Goal: Find specific page/section: Find specific page/section

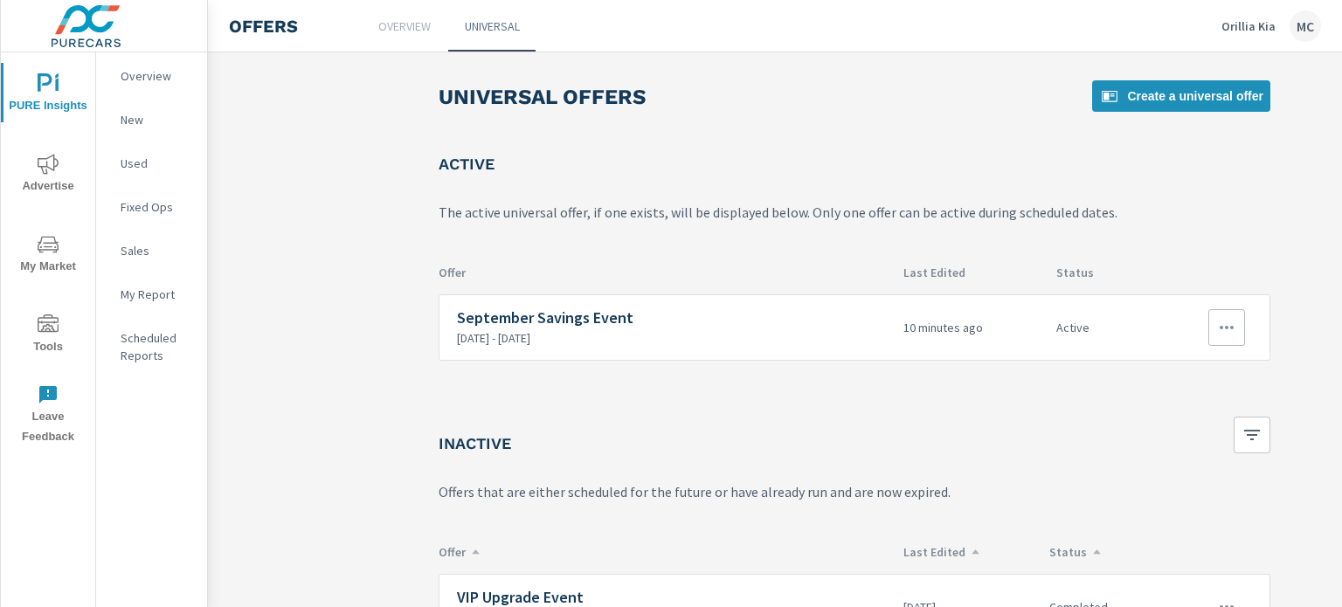
click at [1227, 328] on icon "button" at bounding box center [1226, 327] width 21 height 21
click at [1179, 368] on div "Edit" at bounding box center [1171, 367] width 24 height 21
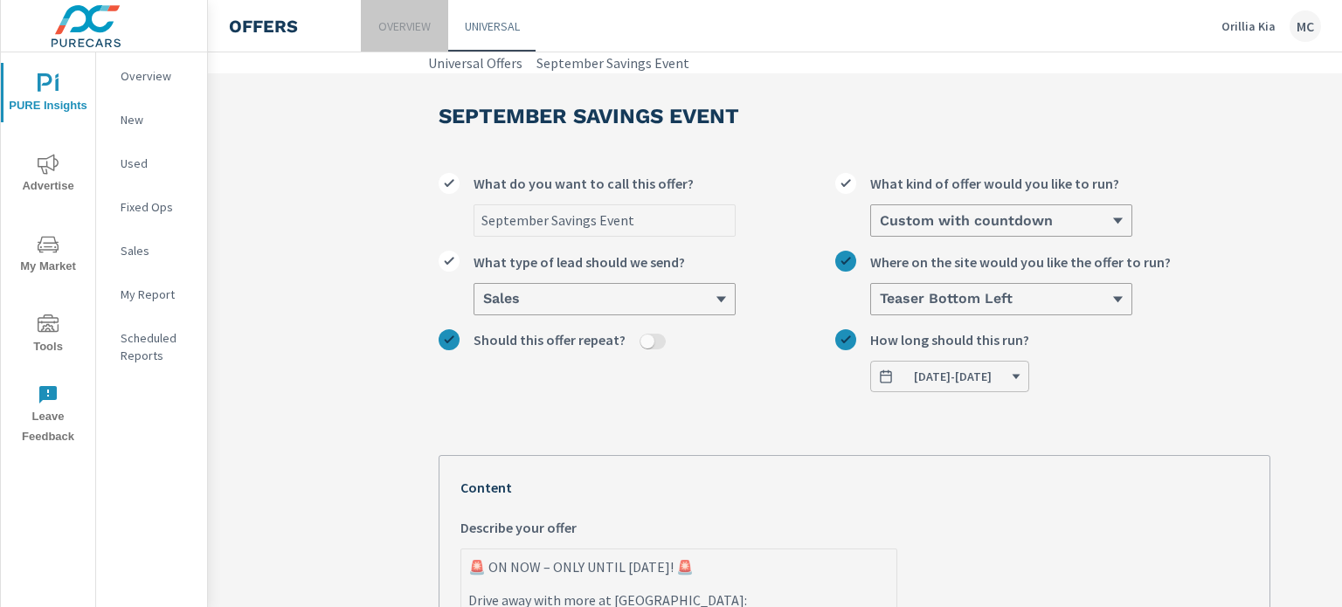
click at [403, 29] on p "Overview" at bounding box center [404, 25] width 52 height 17
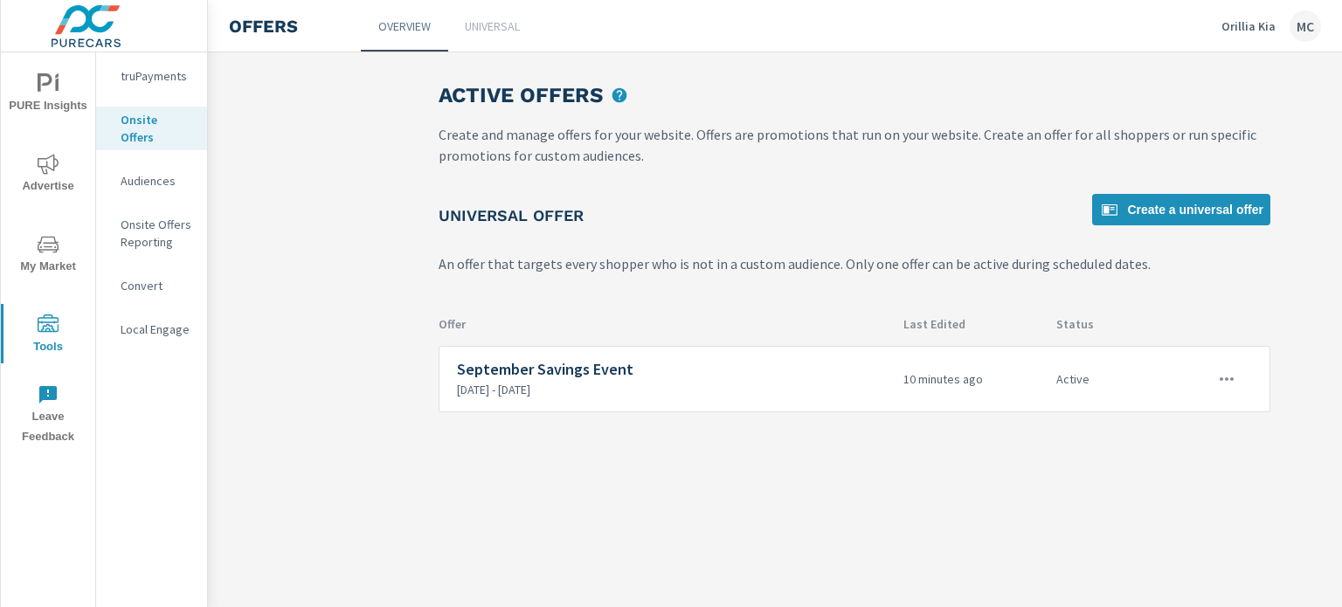
click at [43, 321] on icon "nav menu" at bounding box center [48, 324] width 21 height 21
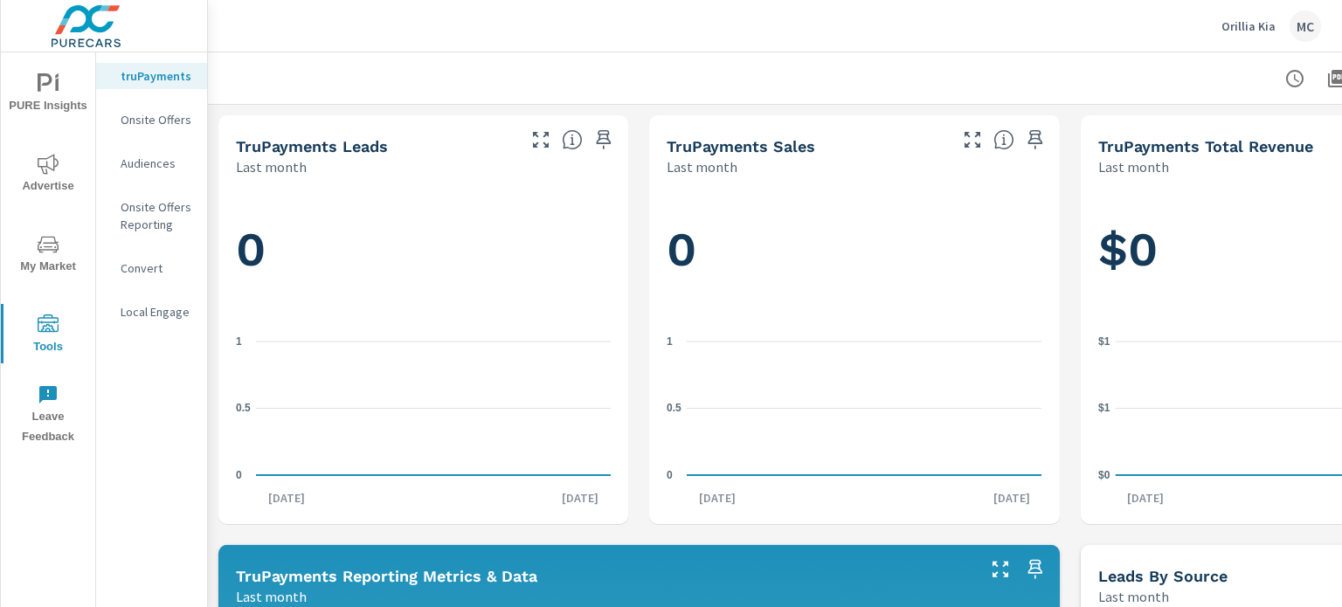
click at [157, 165] on p "Audiences" at bounding box center [157, 163] width 72 height 17
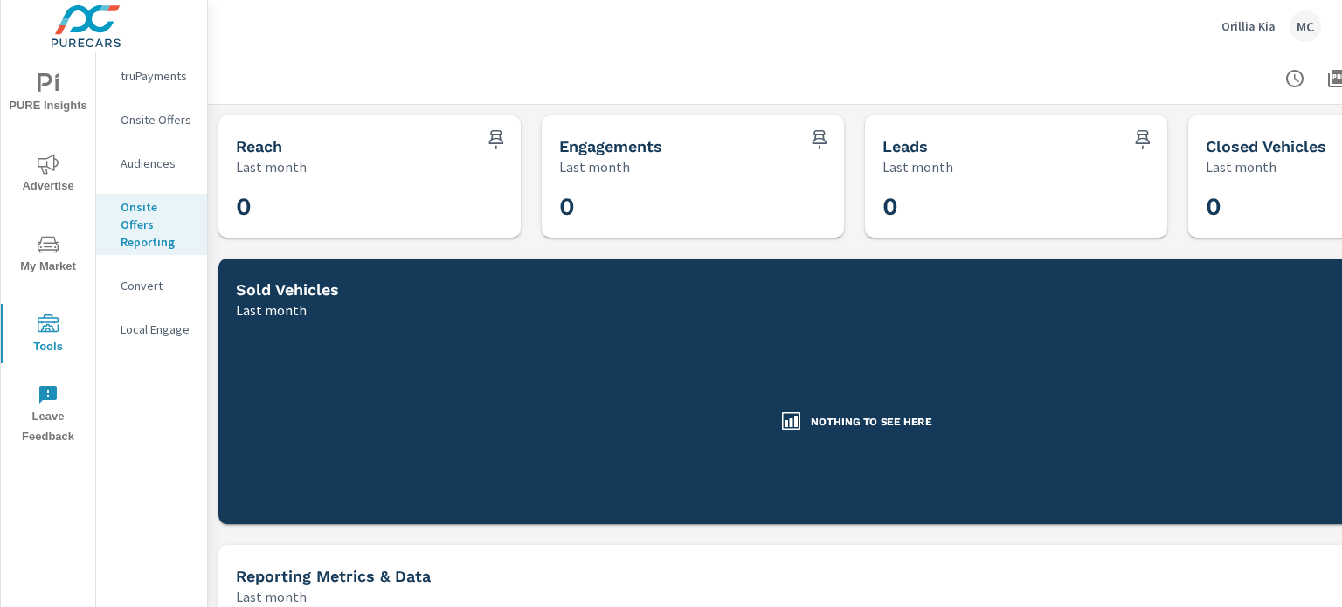
click at [147, 277] on p "Convert" at bounding box center [157, 285] width 72 height 17
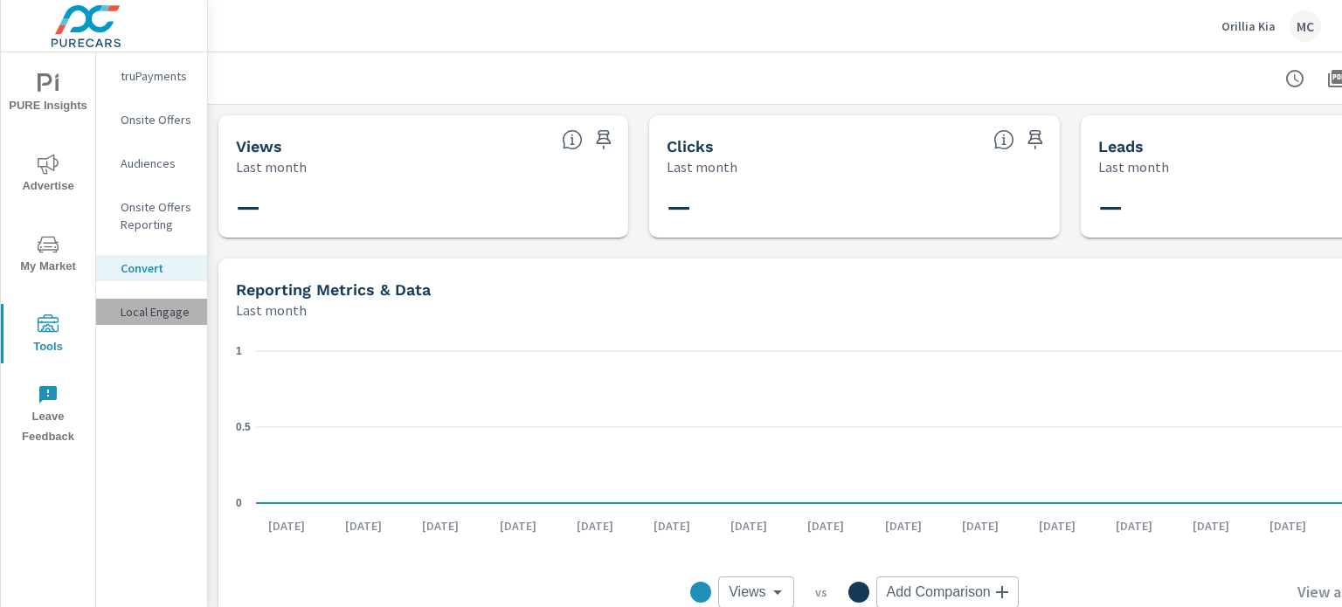
click at [158, 308] on p "Local Engage" at bounding box center [157, 311] width 72 height 17
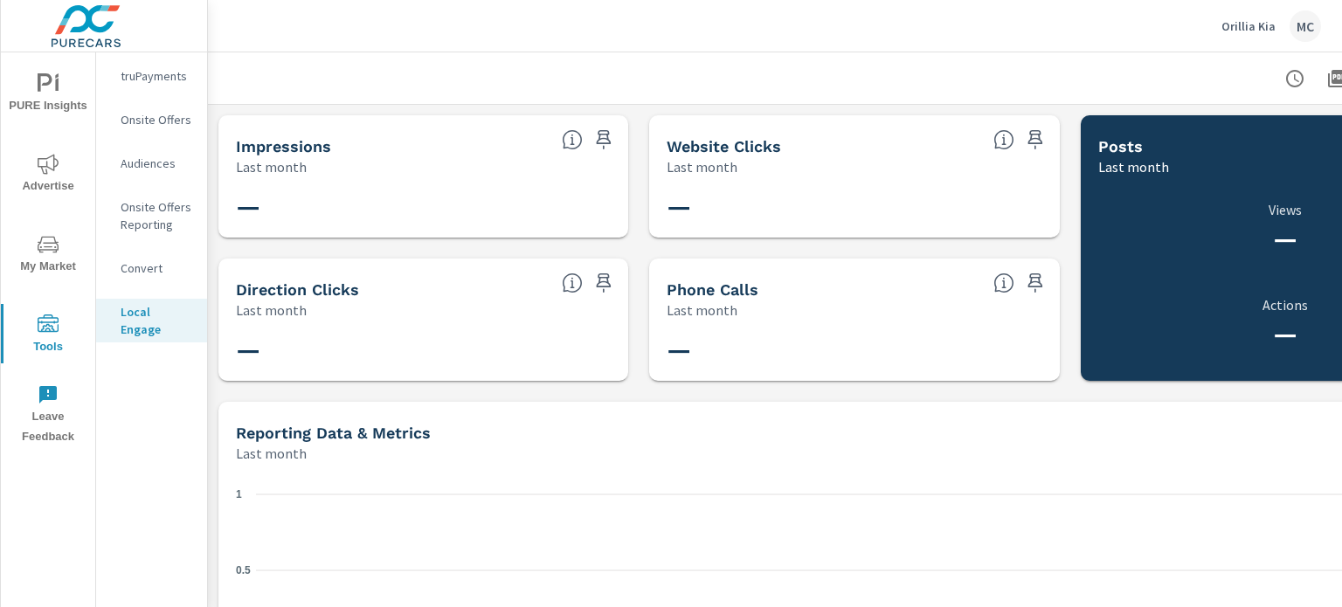
click at [158, 79] on p "truPayments" at bounding box center [157, 75] width 72 height 17
